Goal: Task Accomplishment & Management: Use online tool/utility

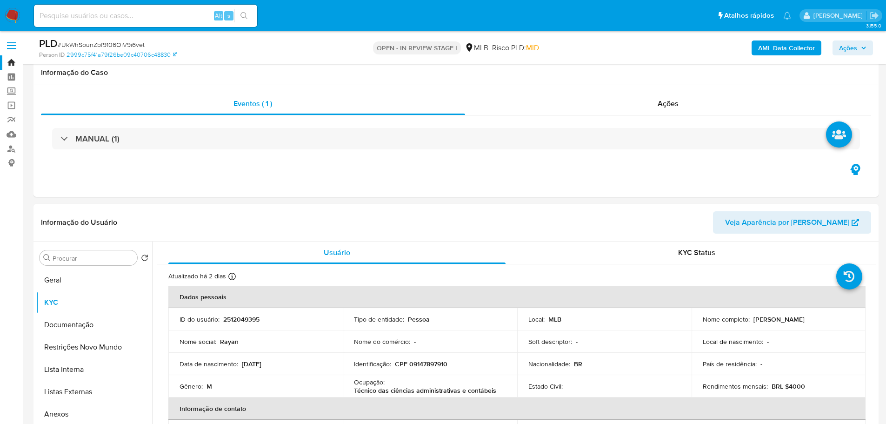
select select "10"
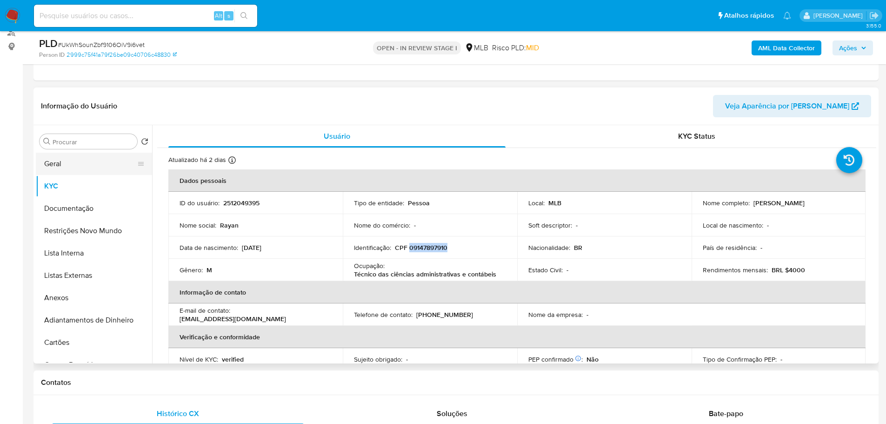
scroll to position [15, 0]
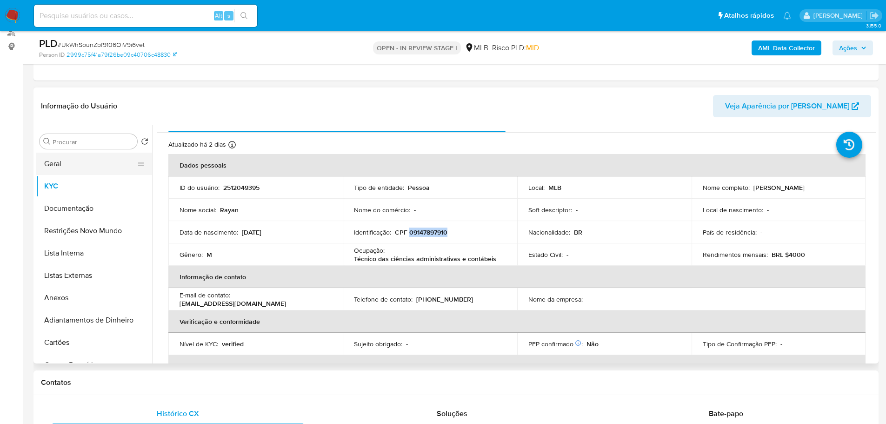
click at [81, 160] on button "Geral" at bounding box center [90, 164] width 109 height 22
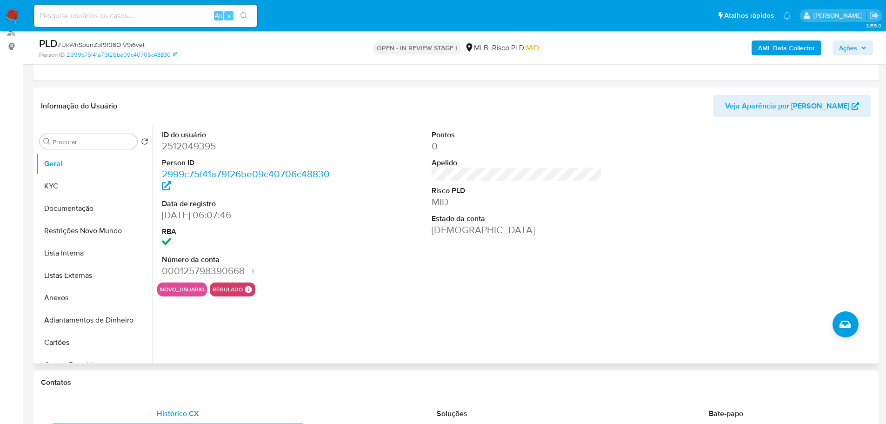
click at [189, 151] on dd "2512049395" at bounding box center [247, 146] width 171 height 13
copy dd "2512049395"
click at [107, 205] on button "Documentação" at bounding box center [90, 208] width 109 height 22
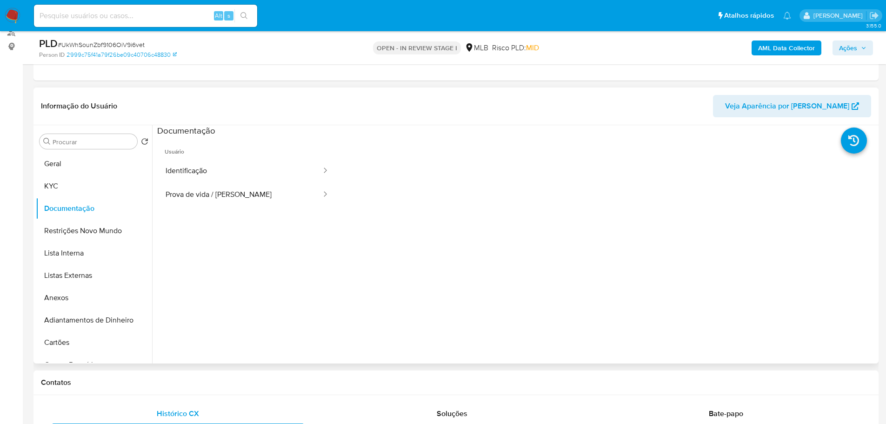
click at [218, 164] on button "Identificação" at bounding box center [239, 171] width 165 height 24
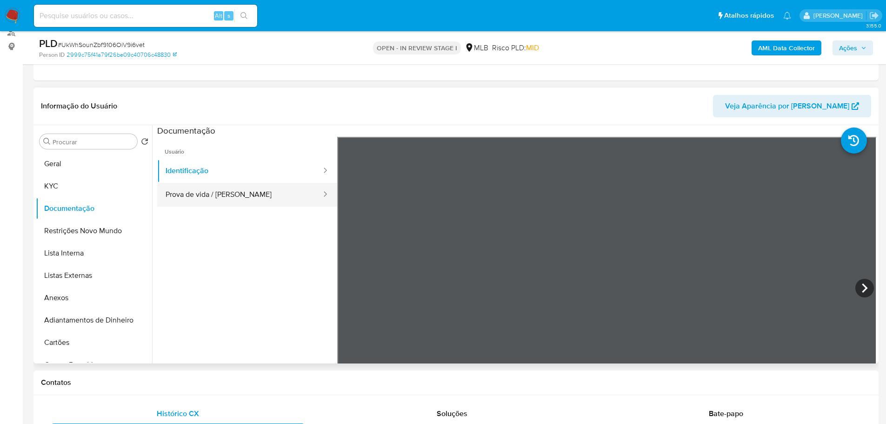
click at [235, 193] on button "Prova de vida / [PERSON_NAME]" at bounding box center [239, 195] width 165 height 24
click at [866, 53] on span "Ações" at bounding box center [852, 47] width 27 height 13
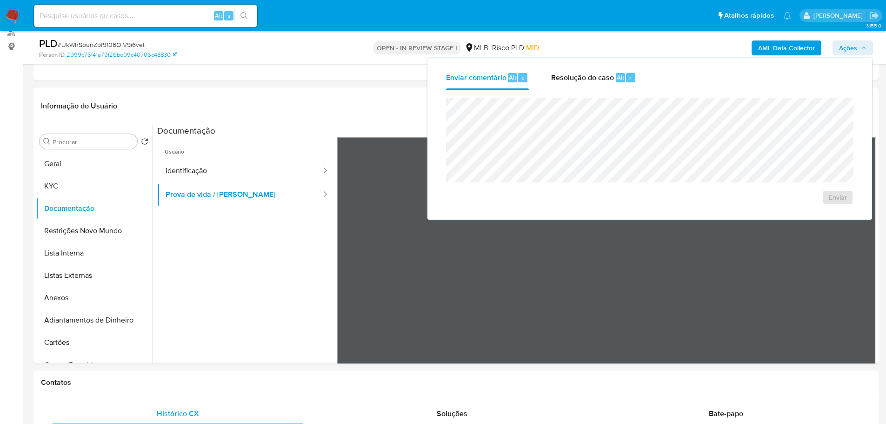
drag, startPoint x: 594, startPoint y: 83, endPoint x: 591, endPoint y: 96, distance: 13.3
click at [591, 82] on div "Resolução do caso Alt r" at bounding box center [593, 78] width 85 height 24
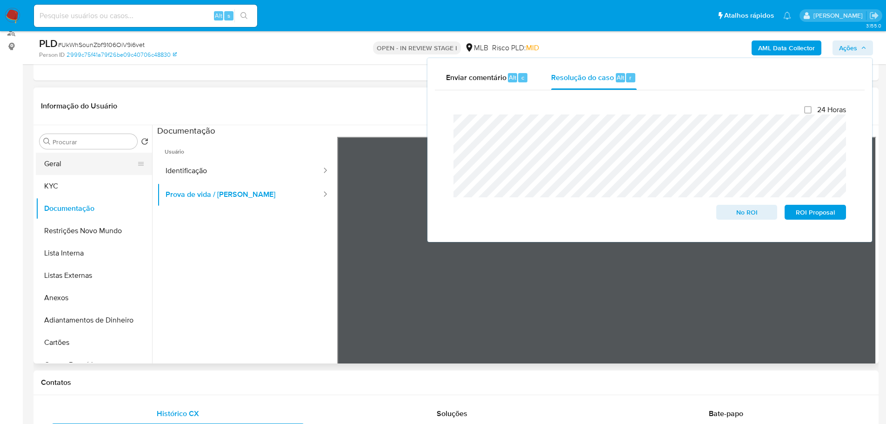
click at [71, 161] on button "Geral" at bounding box center [90, 164] width 109 height 22
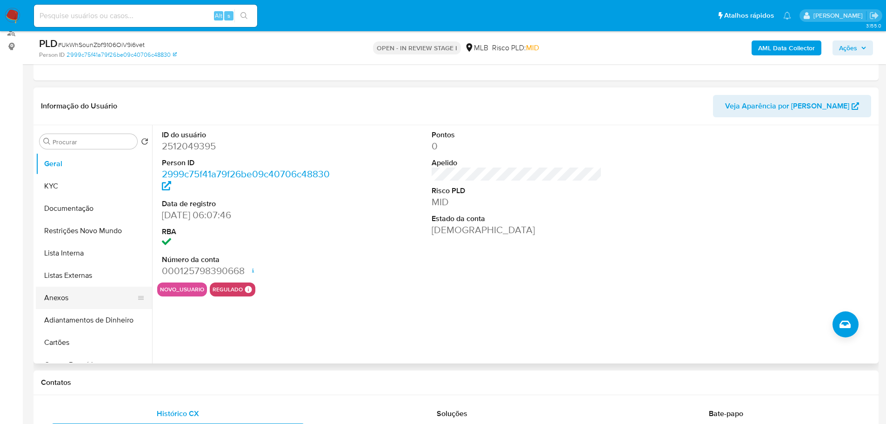
click at [81, 292] on button "Anexos" at bounding box center [90, 298] width 109 height 22
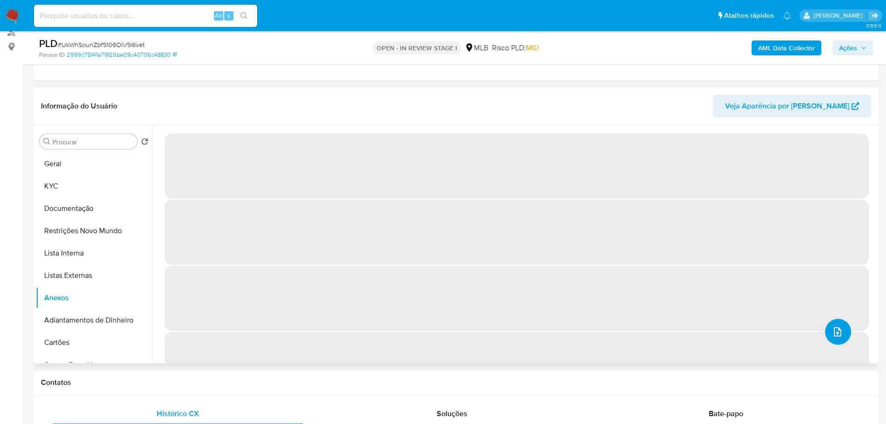
click at [835, 340] on button "upload-file" at bounding box center [838, 332] width 26 height 26
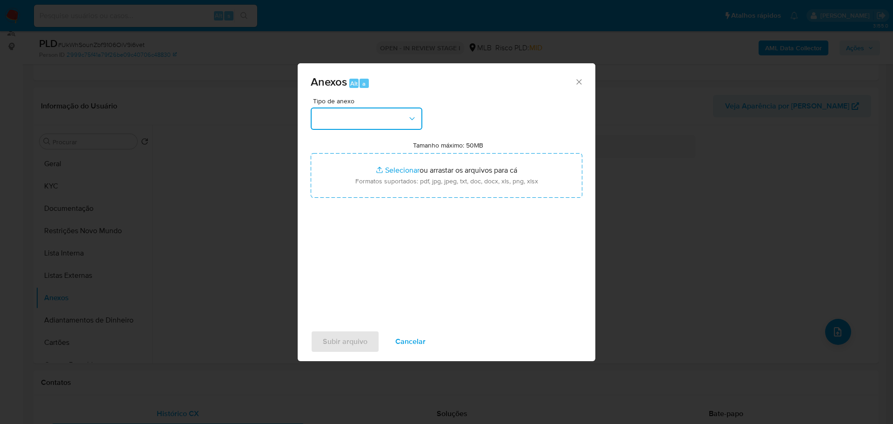
click at [356, 114] on button "button" at bounding box center [367, 118] width 112 height 22
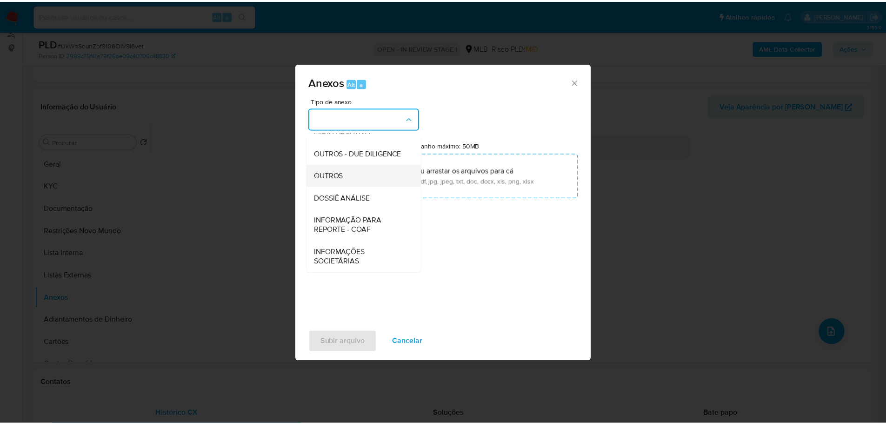
scroll to position [143, 0]
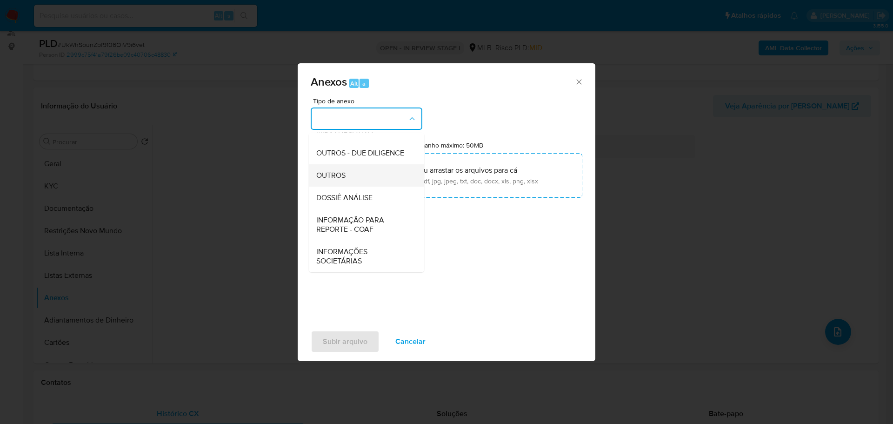
click at [345, 175] on span "OUTROS" at bounding box center [330, 175] width 29 height 9
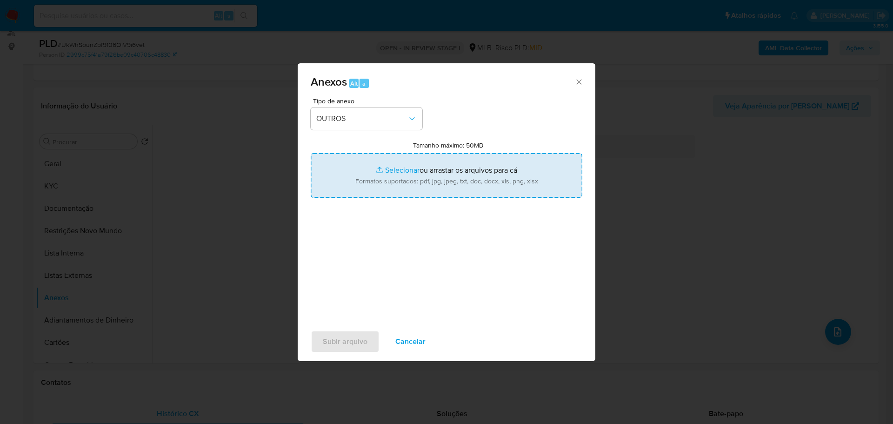
type input "C:\fakepath\SAR - XXX - CPF 09147897910 - [PERSON_NAME].pdf"
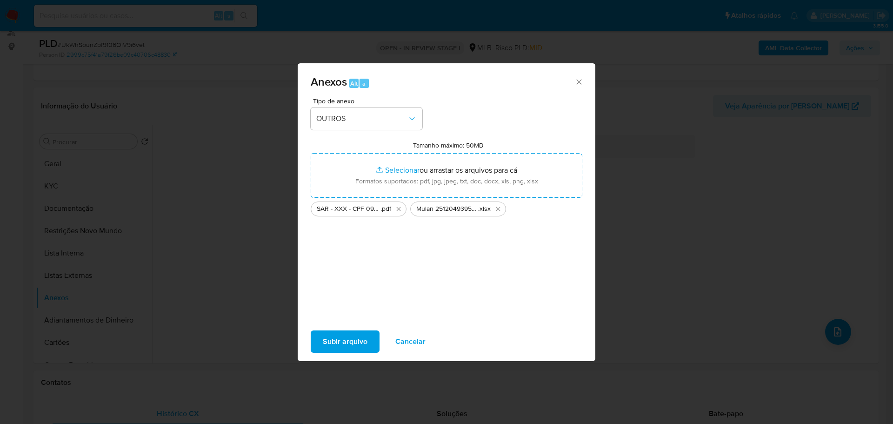
click at [372, 335] on button "Subir arquivo" at bounding box center [345, 341] width 69 height 22
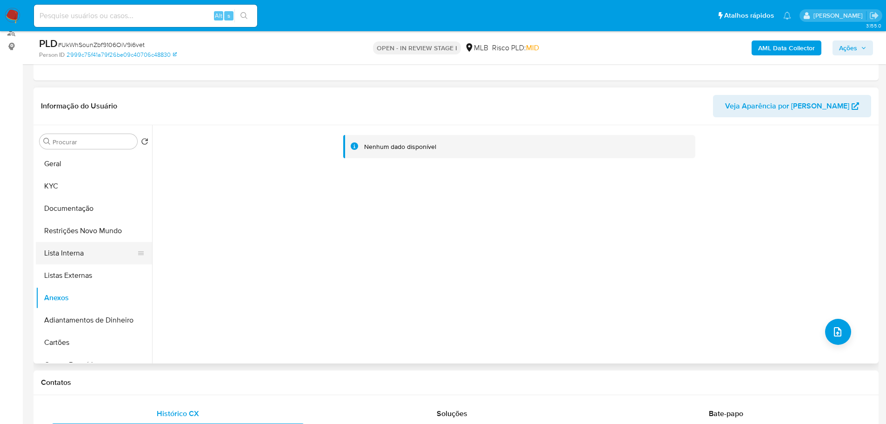
click at [85, 262] on button "Lista Interna" at bounding box center [90, 253] width 109 height 22
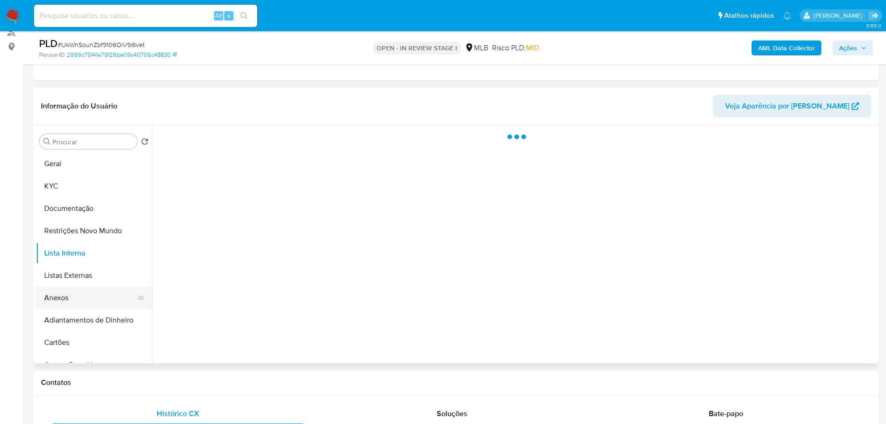
click at [80, 304] on button "Anexos" at bounding box center [90, 298] width 109 height 22
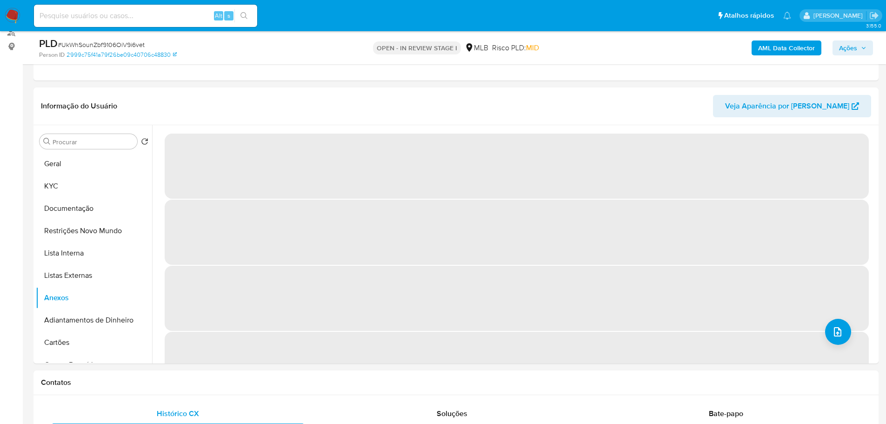
click at [863, 52] on span "Ações" at bounding box center [852, 47] width 27 height 13
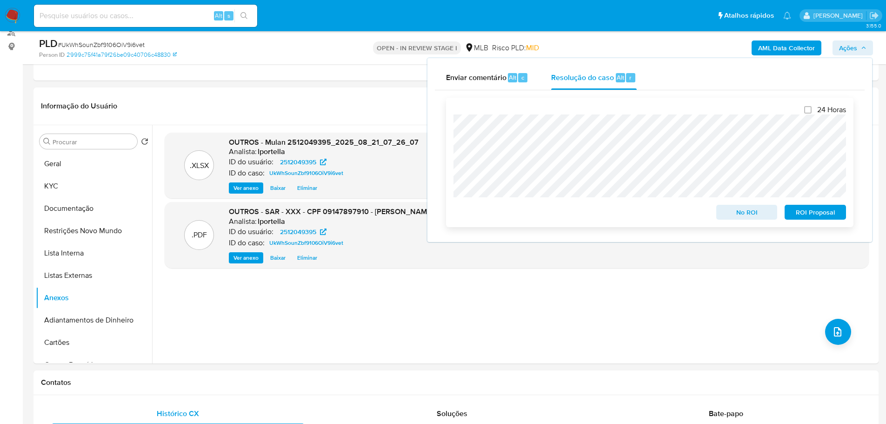
click at [819, 216] on span "ROI Proposal" at bounding box center [816, 212] width 48 height 13
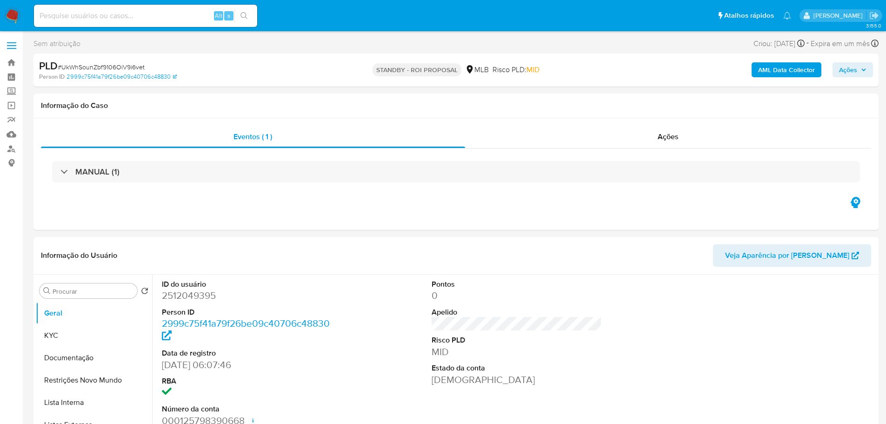
select select "10"
click at [94, 67] on span "# UkWhSounZbf9106OiV9i6vet" at bounding box center [101, 66] width 87 height 9
copy span "UkWhSounZbf9106OiV9i6vet"
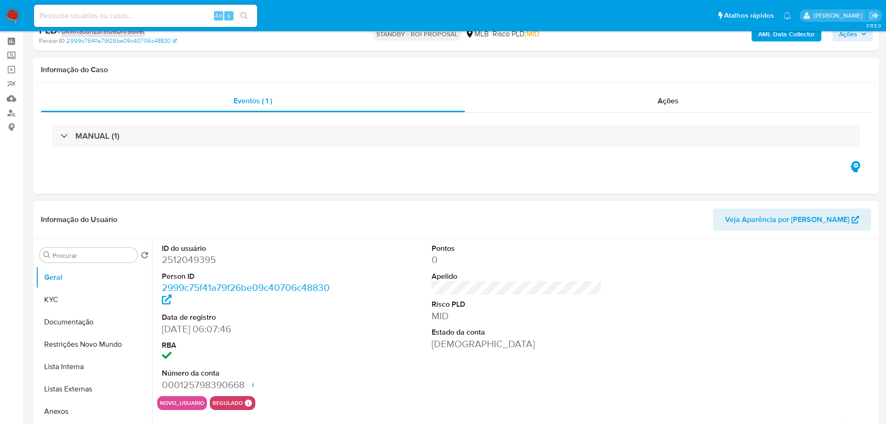
scroll to position [47, 0]
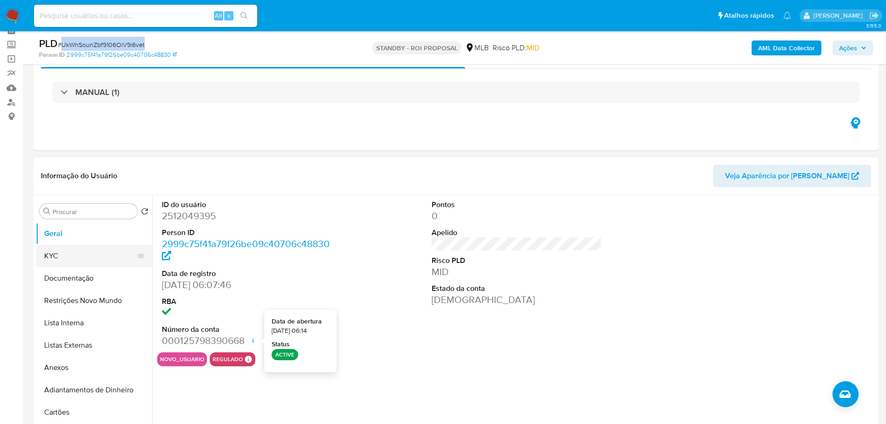
click at [107, 249] on button "KYC" at bounding box center [90, 256] width 109 height 22
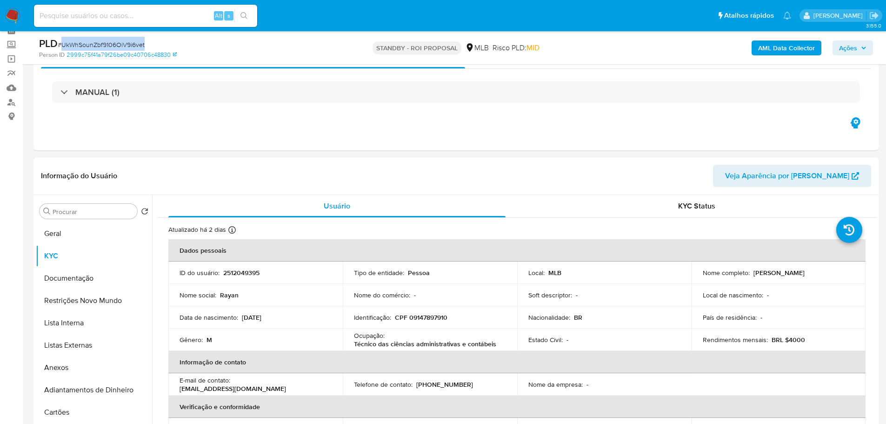
click at [9, 18] on img at bounding box center [13, 16] width 16 height 16
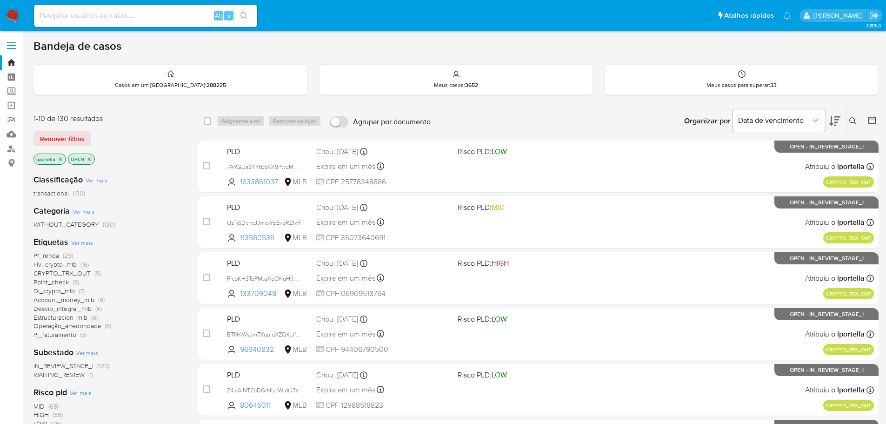
click at [87, 17] on input at bounding box center [145, 16] width 223 height 12
paste input "9q61tifaXsNklD6q8gEfVMKS"
type input "9q61tifaXsNklD6q8gEfVMKS"
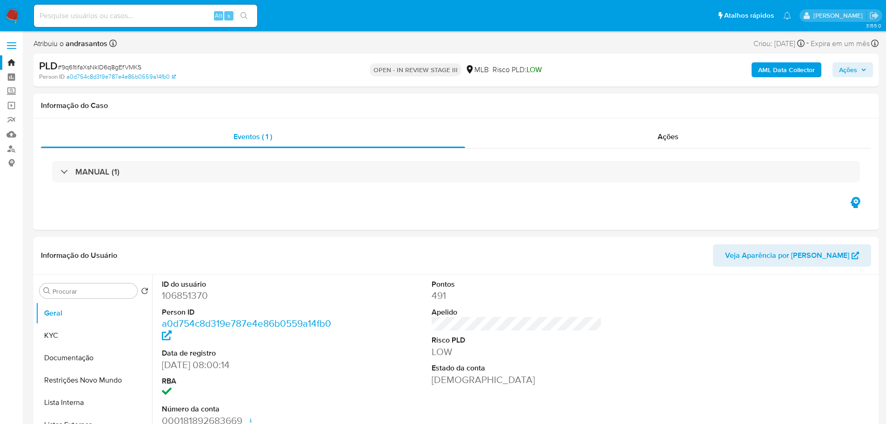
select select "10"
